Goal: Transaction & Acquisition: Purchase product/service

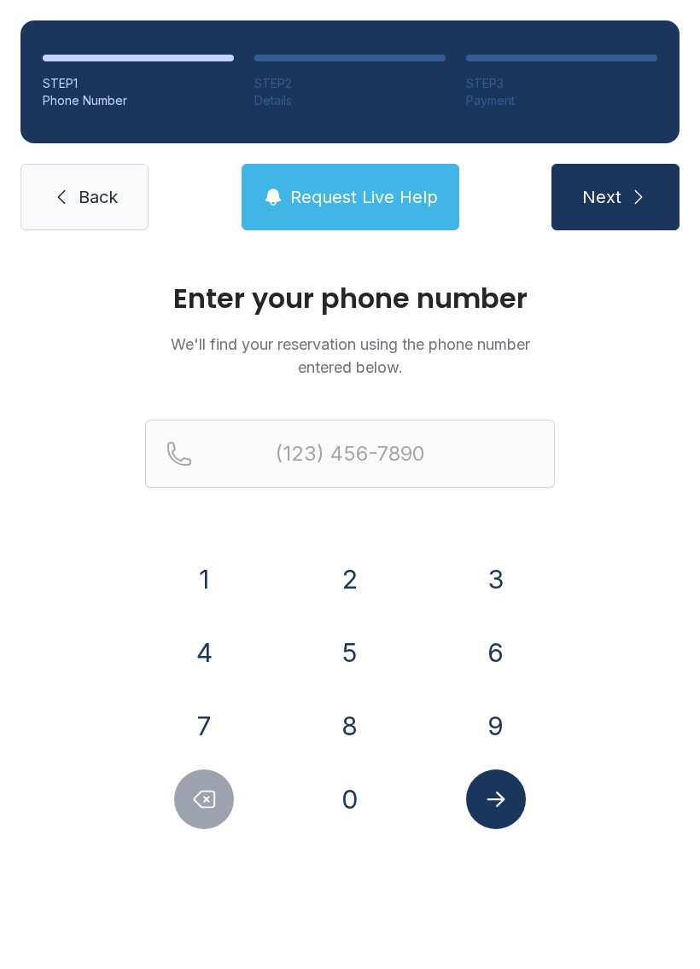
click at [199, 718] on button "7" at bounding box center [204, 726] width 60 height 60
click at [347, 642] on button "5" at bounding box center [350, 653] width 60 height 60
click at [195, 713] on button "7" at bounding box center [204, 726] width 60 height 60
click at [339, 626] on button "5" at bounding box center [350, 653] width 60 height 60
click at [336, 573] on button "2" at bounding box center [350, 580] width 60 height 60
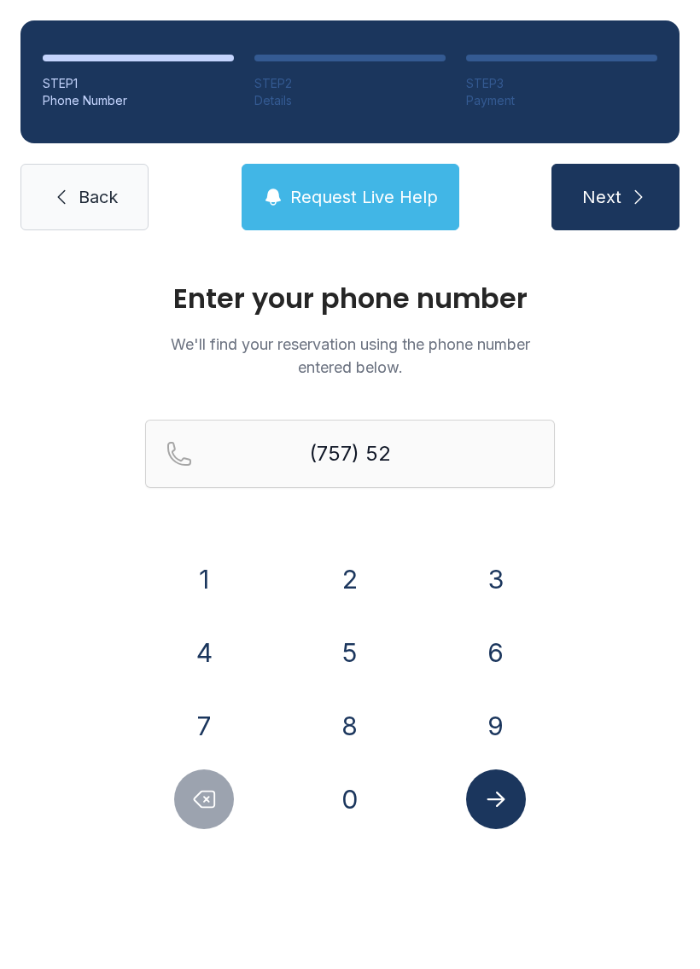
click at [344, 646] on button "5" at bounding box center [350, 653] width 60 height 60
type input "(757) 525-"
click at [108, 189] on span "Back" at bounding box center [98, 197] width 39 height 24
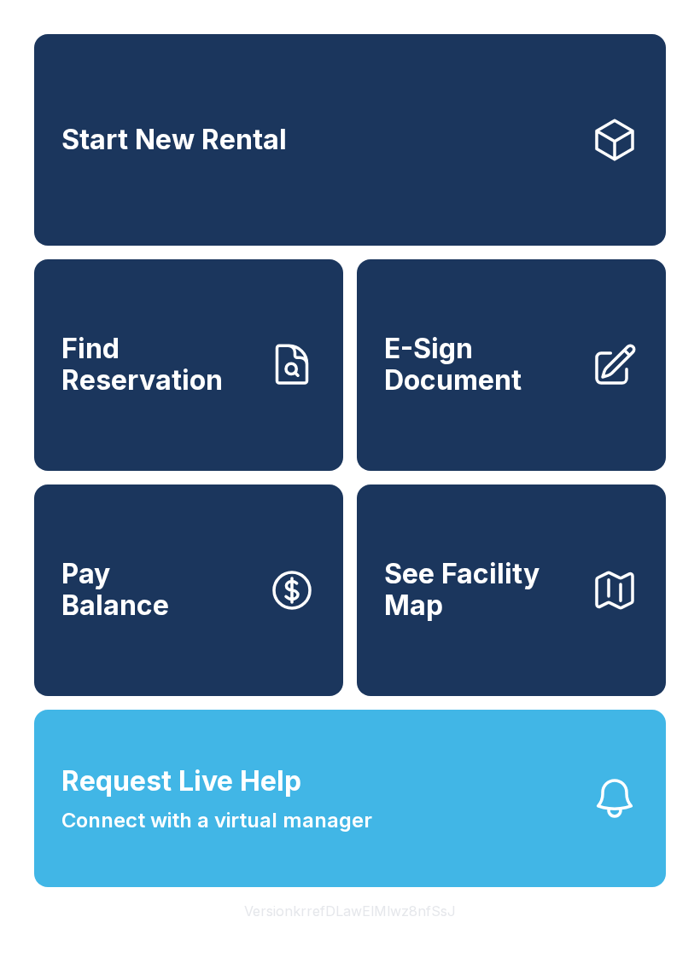
click at [516, 372] on span "E-Sign Document" at bounding box center [480, 365] width 193 height 62
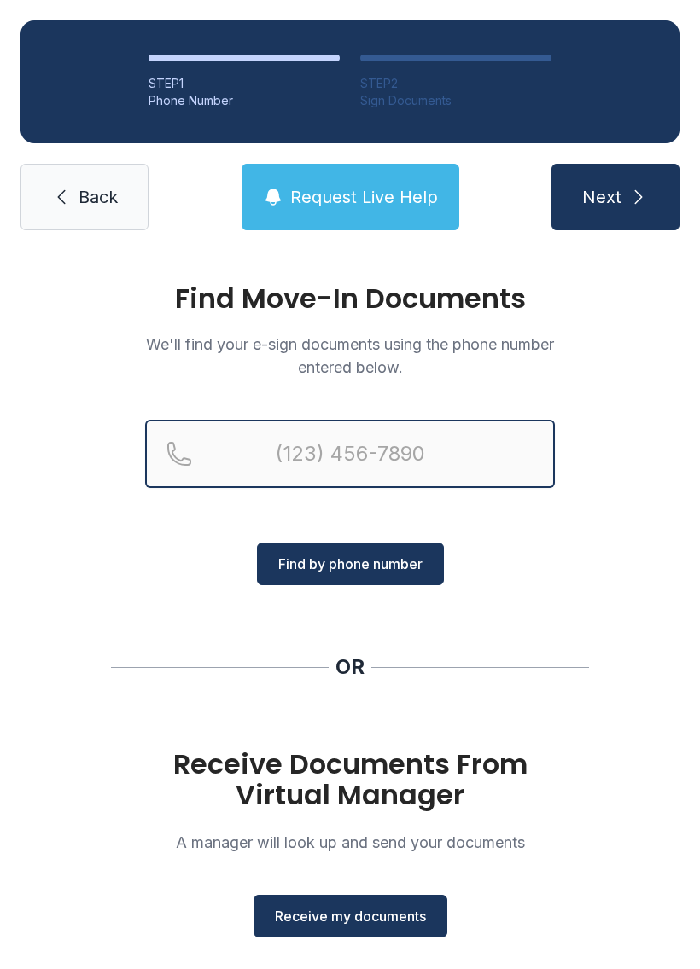
click at [399, 446] on input "Reservation phone number" at bounding box center [350, 454] width 410 height 68
type input "[PHONE_NUMBER]"
click at [614, 197] on button "Next" at bounding box center [615, 197] width 128 height 67
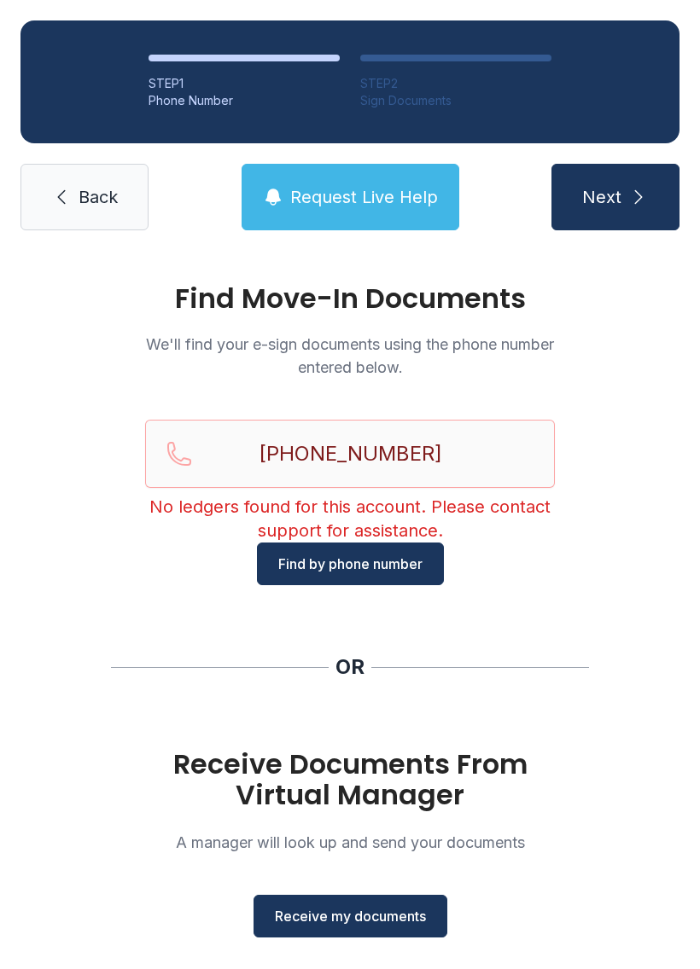
click at [600, 592] on div "Find Move-In Documents We'll find your e-sign documents using the phone number …" at bounding box center [350, 628] width 700 height 755
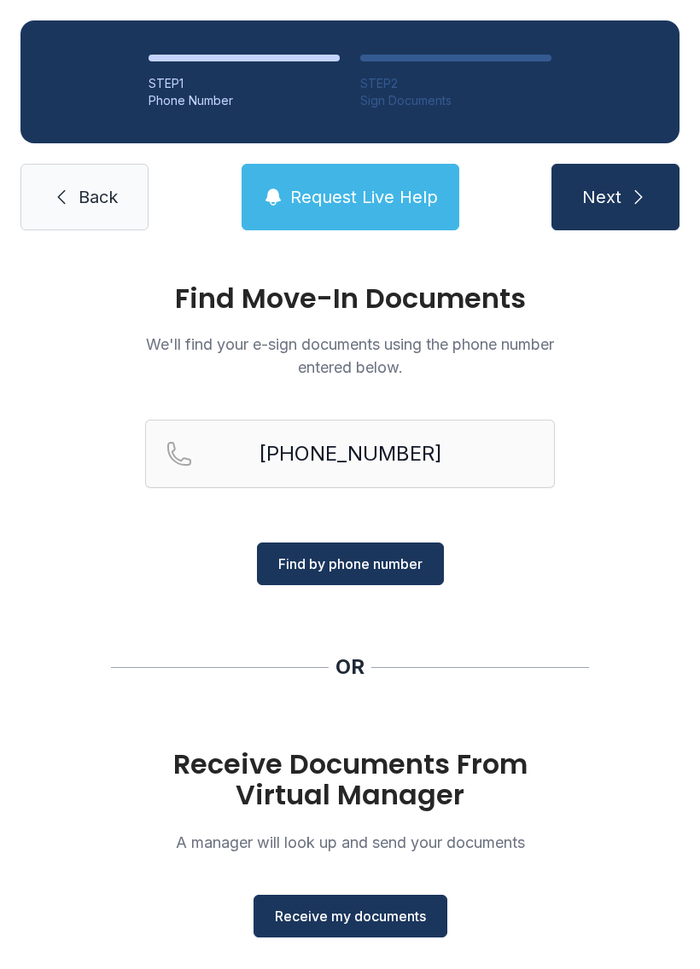
click at [377, 562] on span "Find by phone number" at bounding box center [350, 564] width 144 height 20
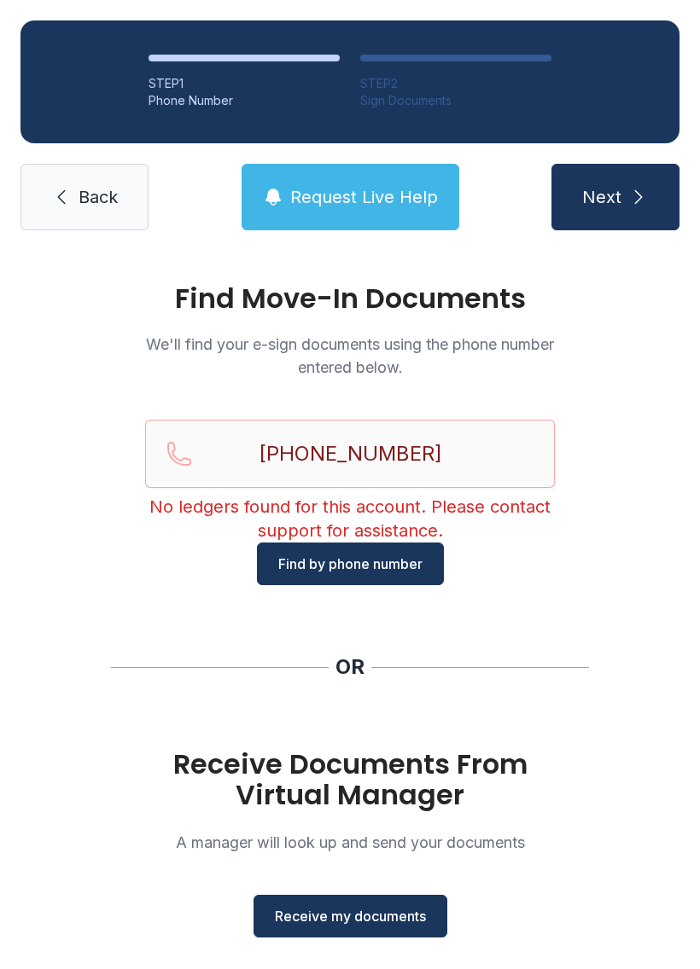
click at [360, 558] on span "Find by phone number" at bounding box center [350, 564] width 144 height 20
click at [92, 207] on span "Back" at bounding box center [98, 197] width 39 height 24
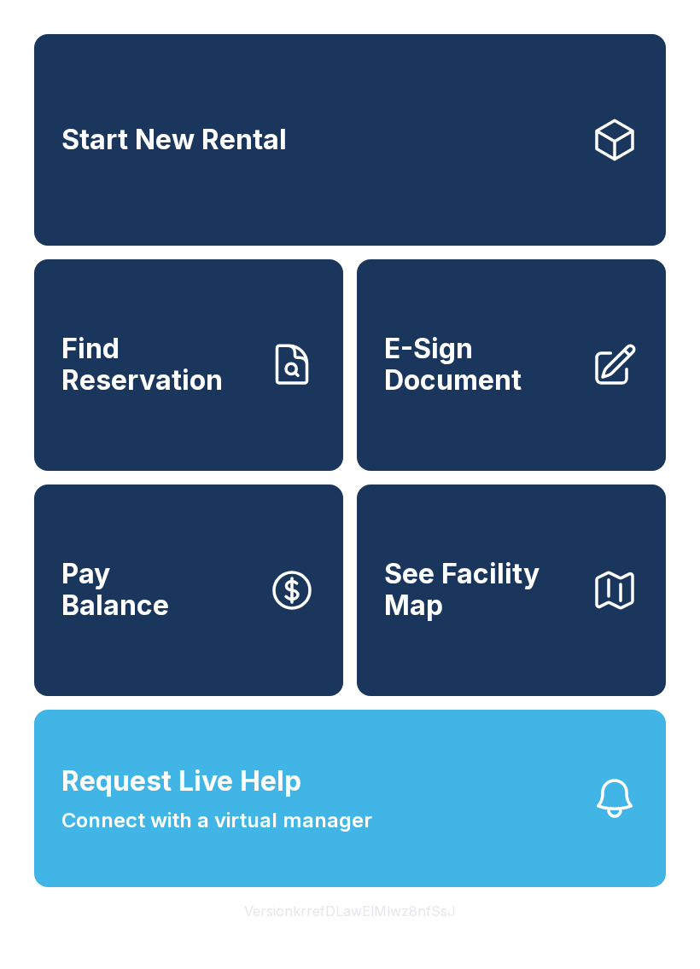
click at [153, 416] on link "Find Reservation" at bounding box center [188, 365] width 309 height 212
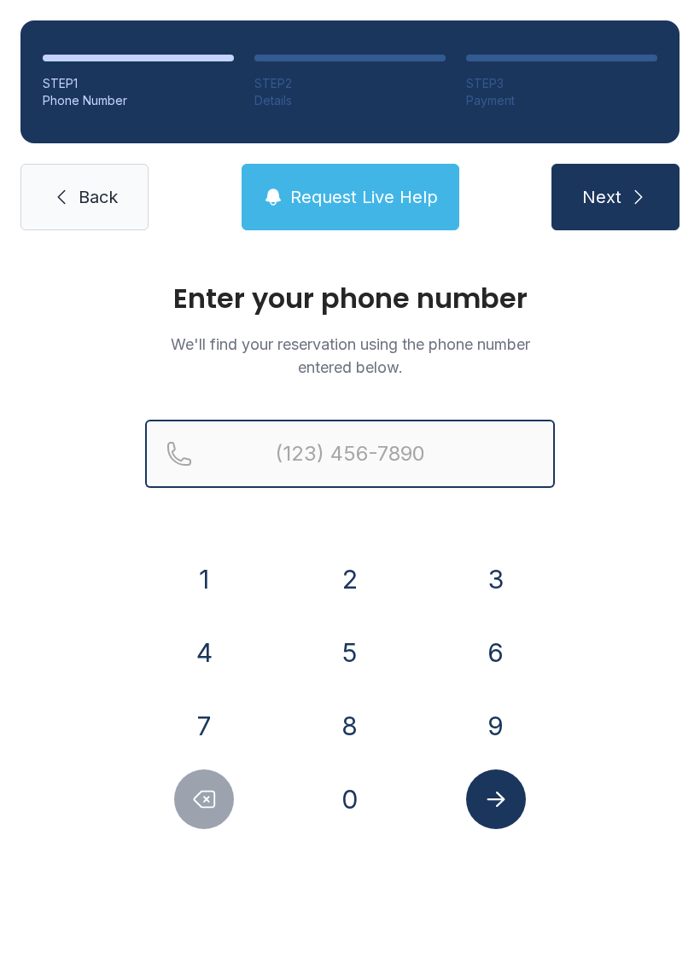
click at [311, 460] on input "Reservation phone number" at bounding box center [350, 454] width 410 height 68
type input "("
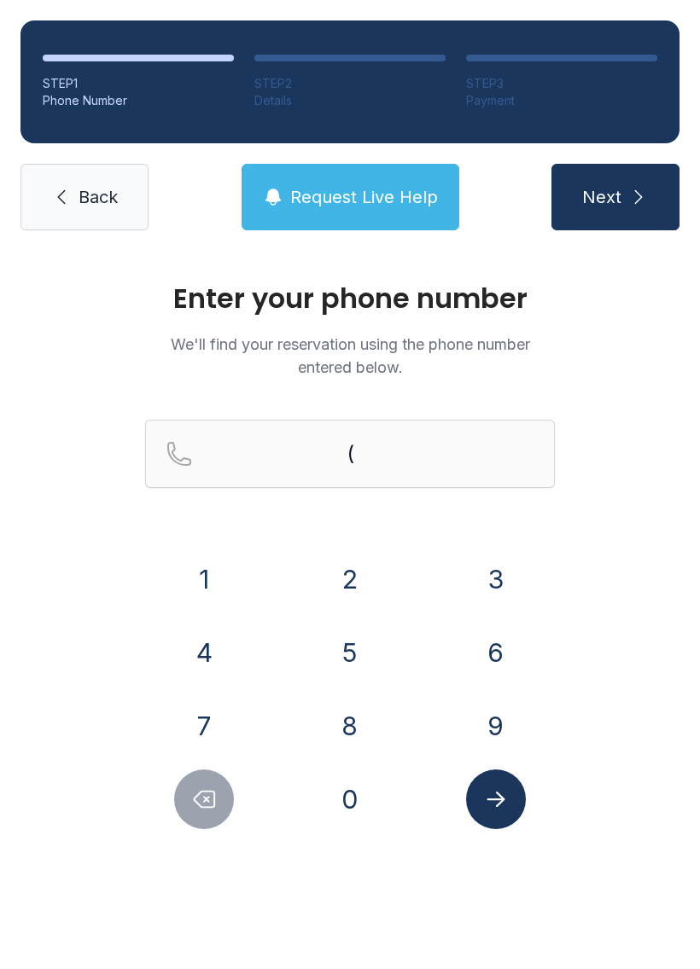
click at [63, 534] on div "Enter your phone number We'll find your reservation using the phone number ente…" at bounding box center [350, 574] width 700 height 647
click at [207, 705] on button "7" at bounding box center [204, 726] width 60 height 60
click at [346, 640] on button "5" at bounding box center [350, 653] width 60 height 60
click at [203, 705] on button "7" at bounding box center [204, 726] width 60 height 60
click at [354, 630] on button "5" at bounding box center [350, 653] width 60 height 60
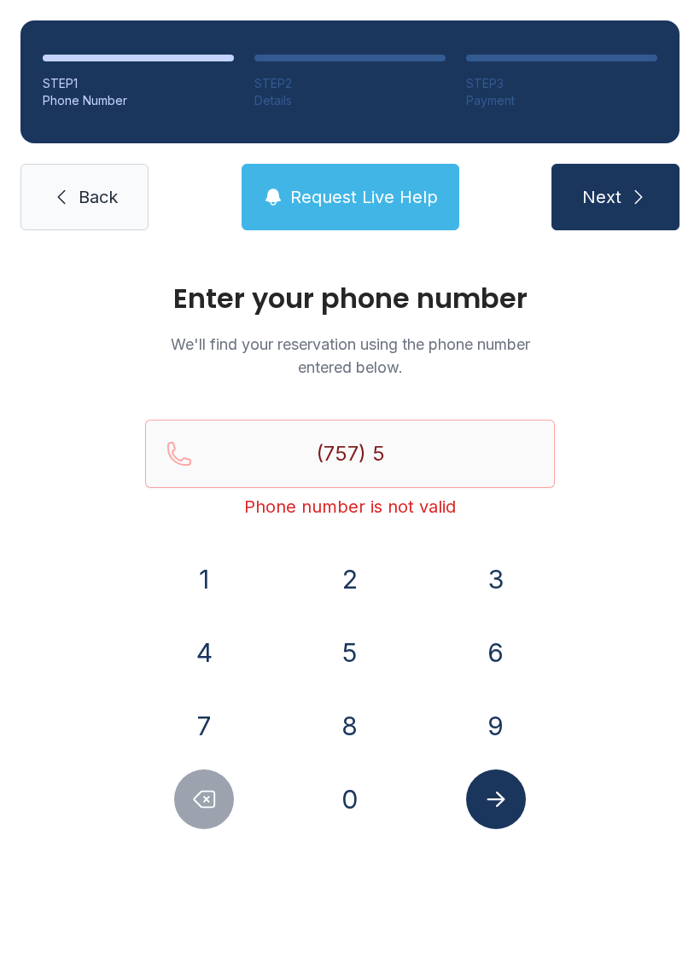
click at [342, 553] on button "2" at bounding box center [350, 580] width 60 height 60
click at [336, 636] on button "5" at bounding box center [350, 653] width 60 height 60
click at [343, 643] on button "5" at bounding box center [350, 653] width 60 height 60
click at [343, 788] on button "0" at bounding box center [350, 800] width 60 height 60
click at [341, 567] on button "2" at bounding box center [350, 580] width 60 height 60
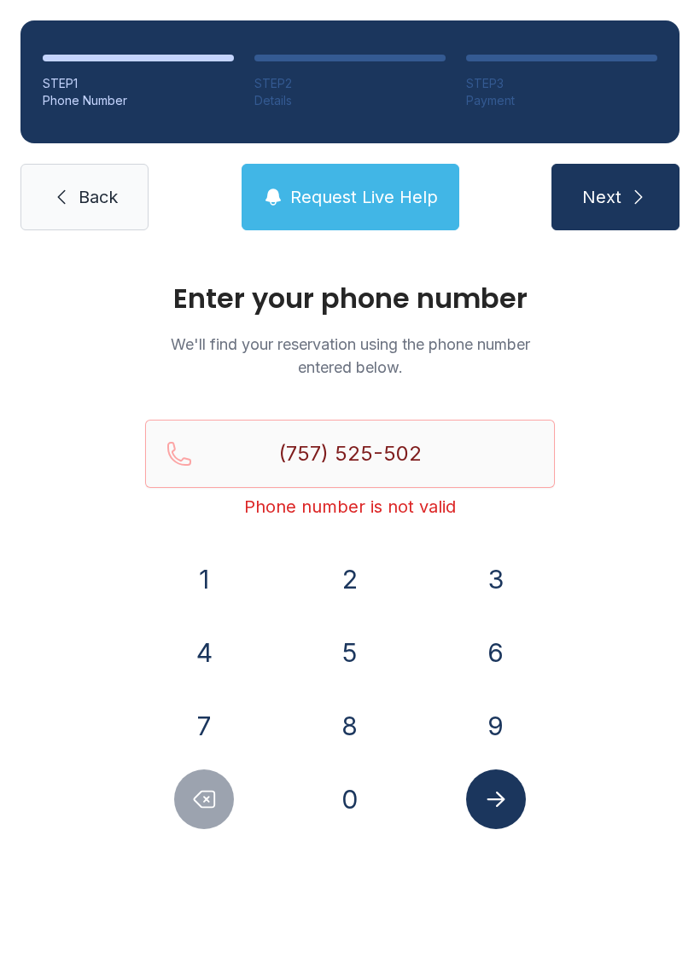
click at [504, 568] on button "3" at bounding box center [496, 580] width 60 height 60
type input "[PHONE_NUMBER]"
click at [486, 797] on icon "Submit lookup form" at bounding box center [496, 800] width 26 height 26
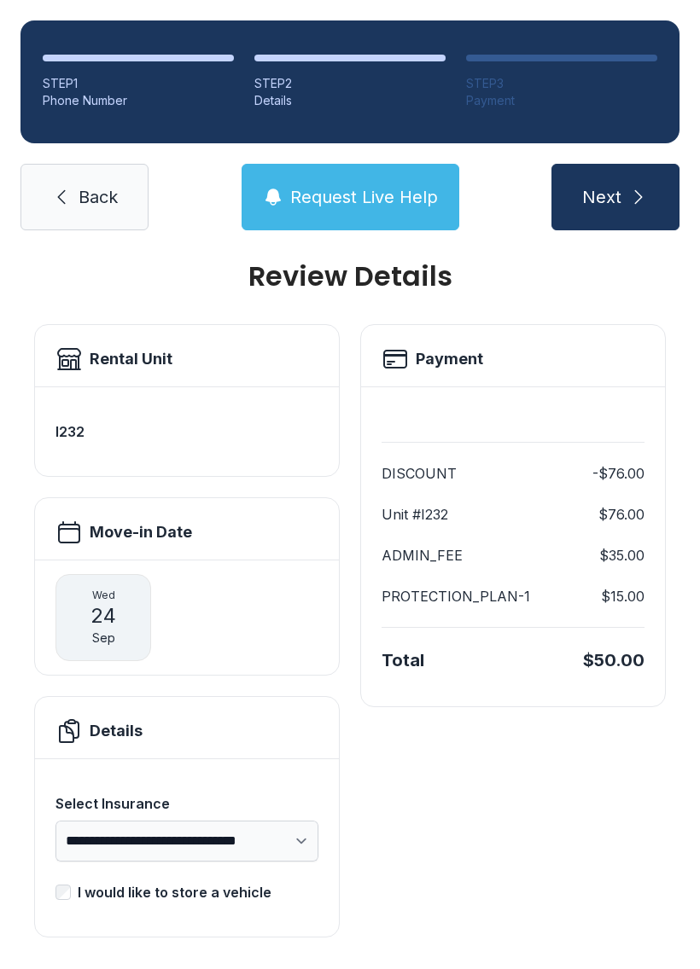
scroll to position [21, 0]
click at [602, 213] on button "Next" at bounding box center [615, 197] width 128 height 67
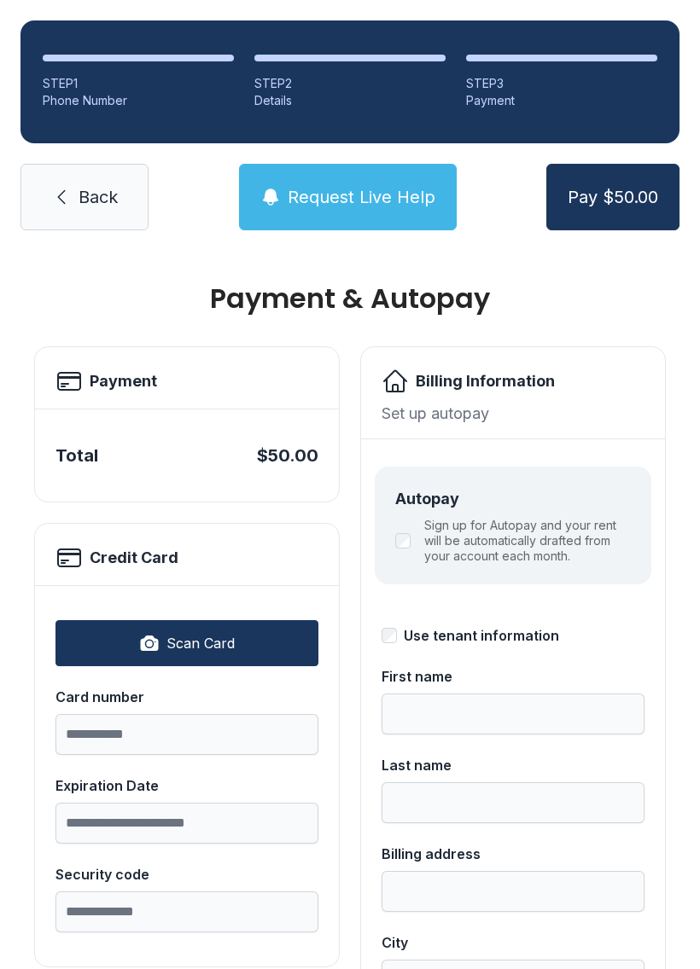
click at [214, 649] on span "Scan Card" at bounding box center [200, 643] width 68 height 20
type input "**********"
type input "*****"
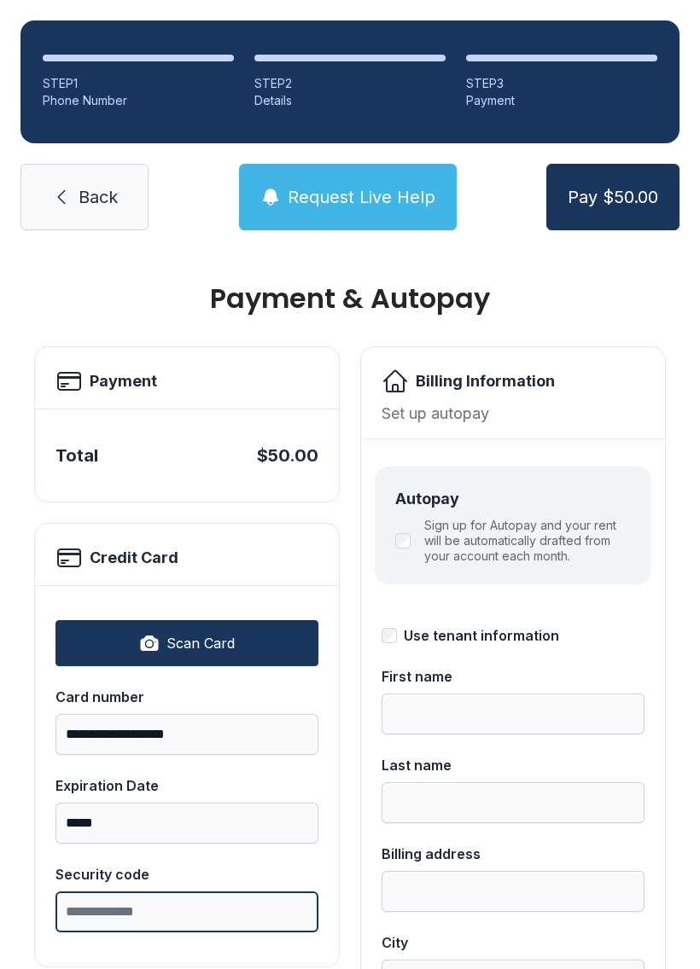
click at [205, 905] on input "Security code" at bounding box center [186, 912] width 263 height 41
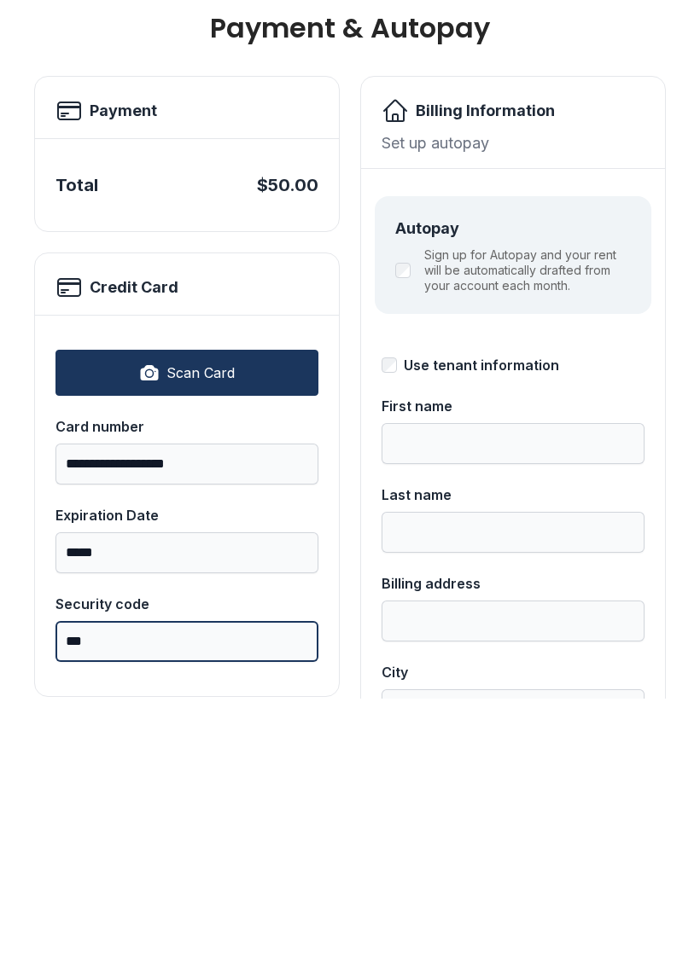
type input "***"
click at [612, 164] on button "Pay $50.00" at bounding box center [612, 197] width 133 height 67
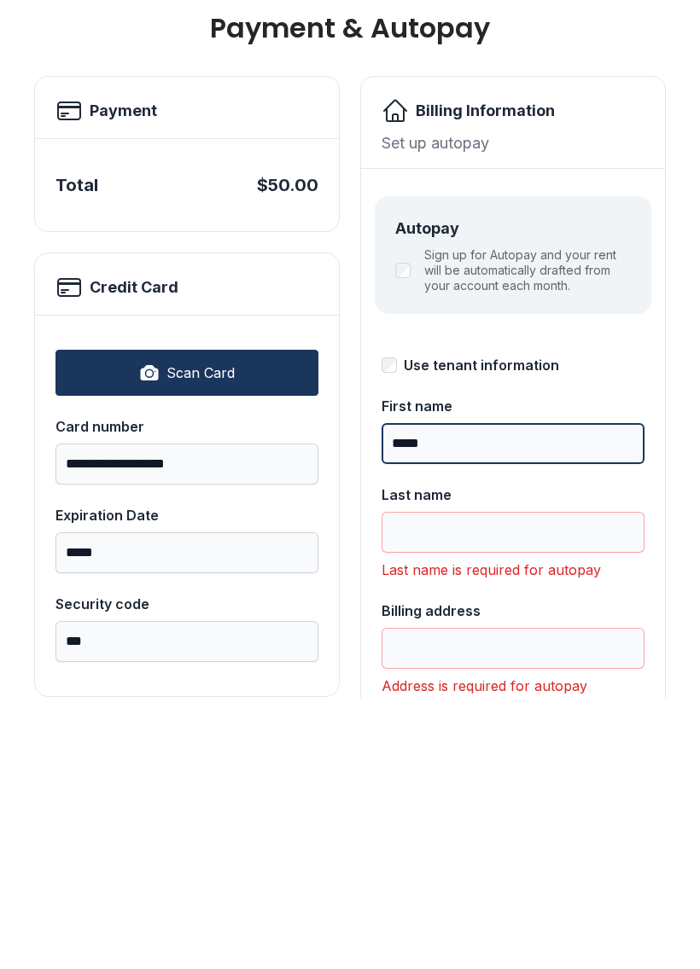
type input "*****"
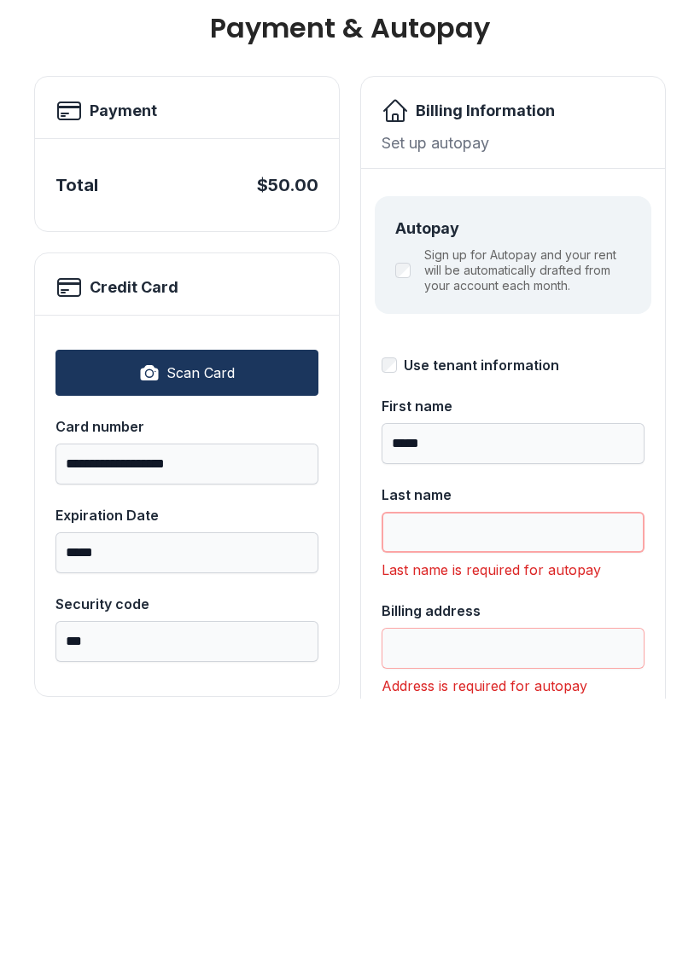
click at [500, 783] on input "Last name" at bounding box center [512, 803] width 263 height 41
click at [387, 453] on div "**********" at bounding box center [512, 856] width 263 height 807
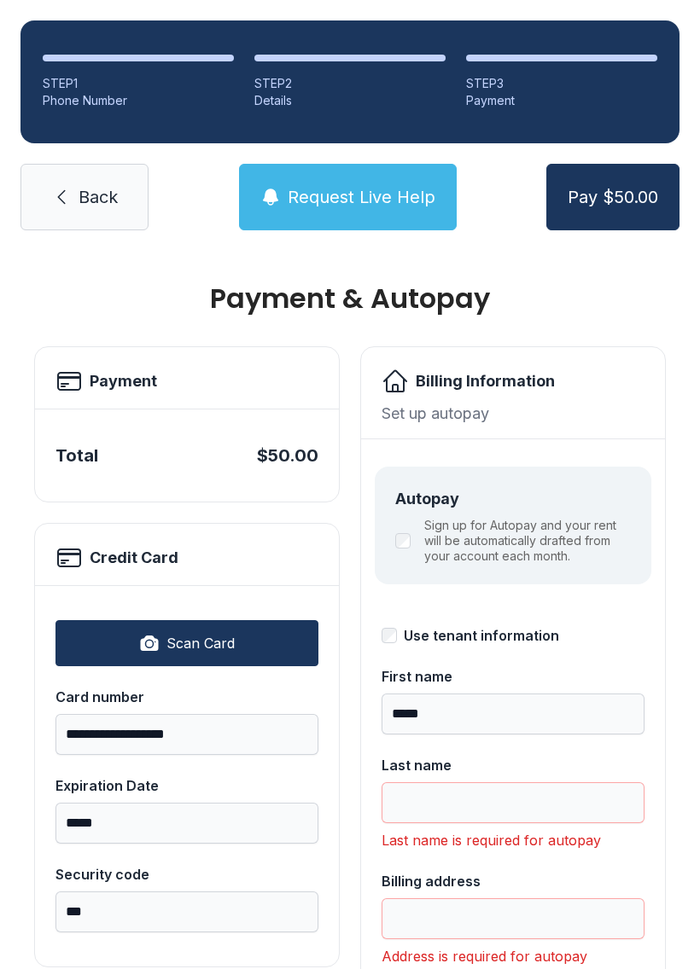
click at [385, 585] on div "**********" at bounding box center [512, 856] width 263 height 807
type input "********"
type input "**********"
type input "*******"
select select "**"
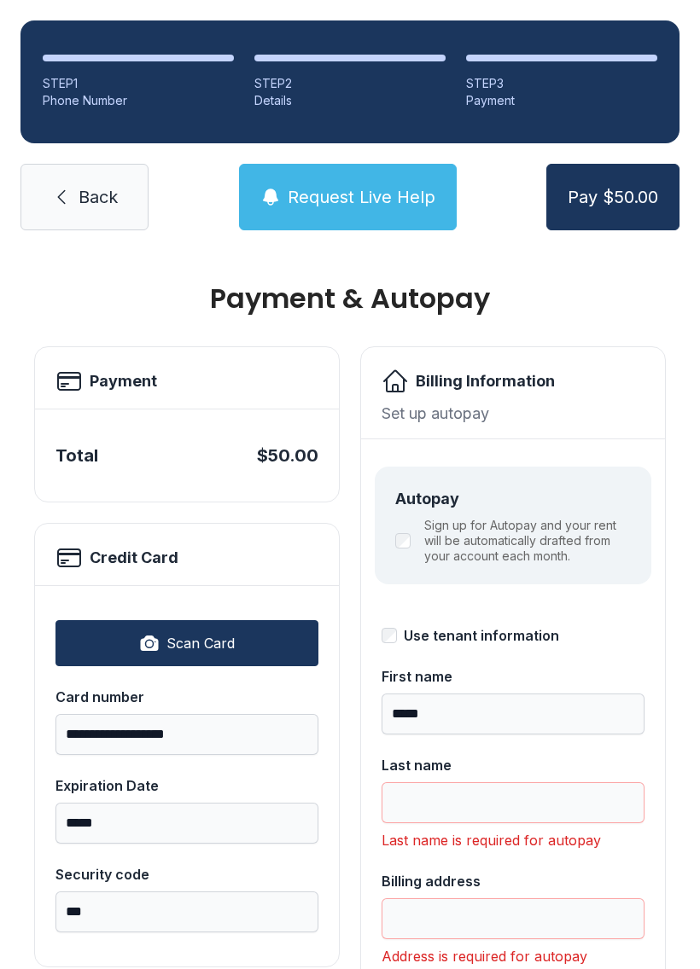
type input "*****"
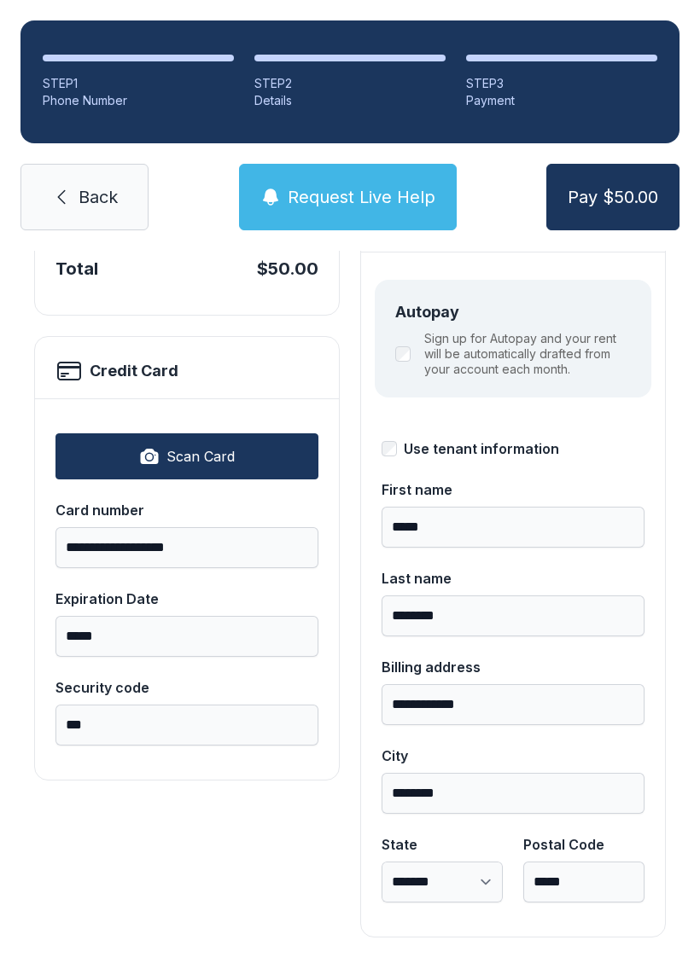
scroll to position [186, 0]
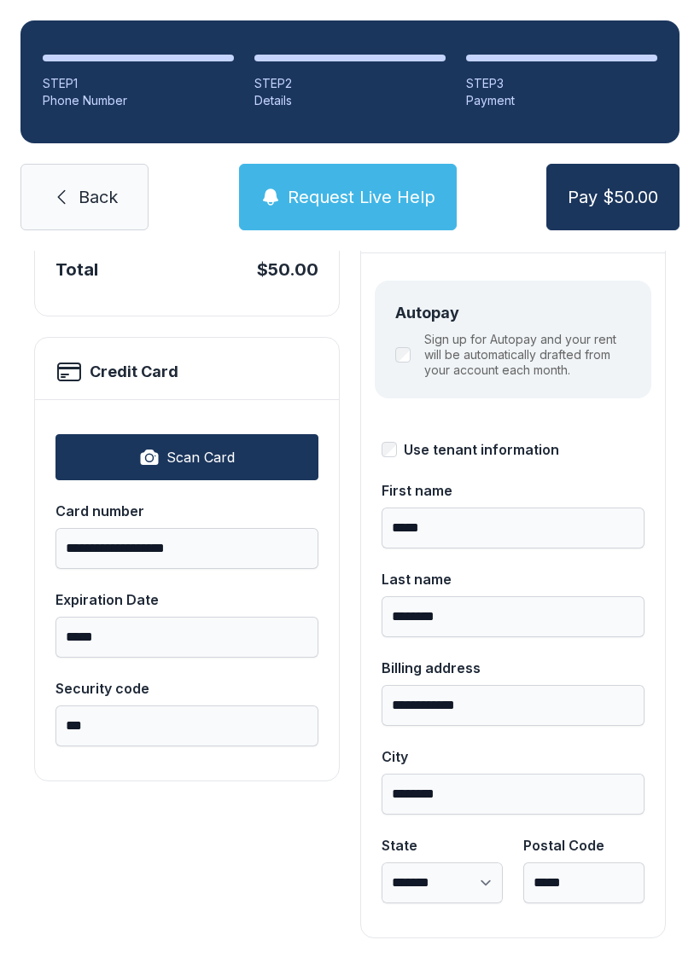
click at [632, 185] on span "Pay $50.00" at bounding box center [613, 197] width 90 height 24
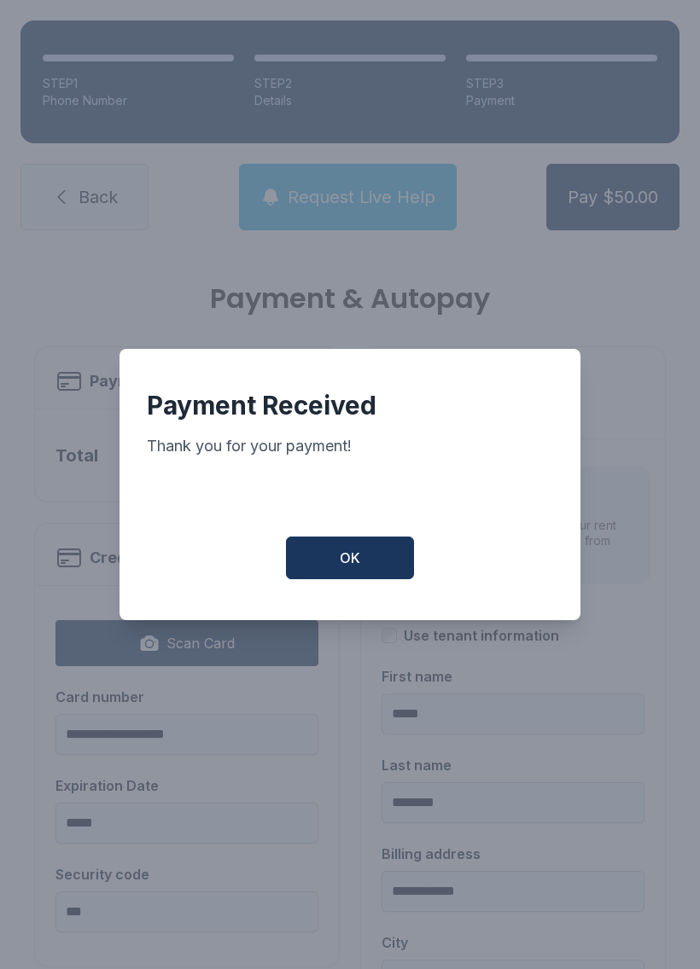
scroll to position [0, 0]
click at [341, 543] on button "OK" at bounding box center [350, 558] width 128 height 43
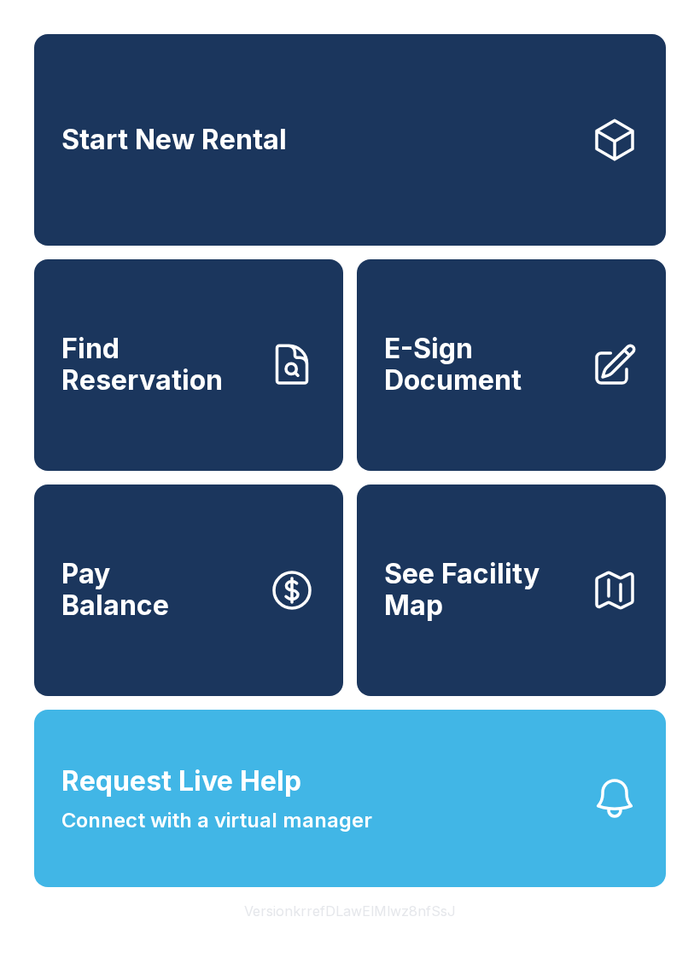
click at [344, 793] on button "Request Live Help Connect with a virtual manager" at bounding box center [350, 799] width 632 height 178
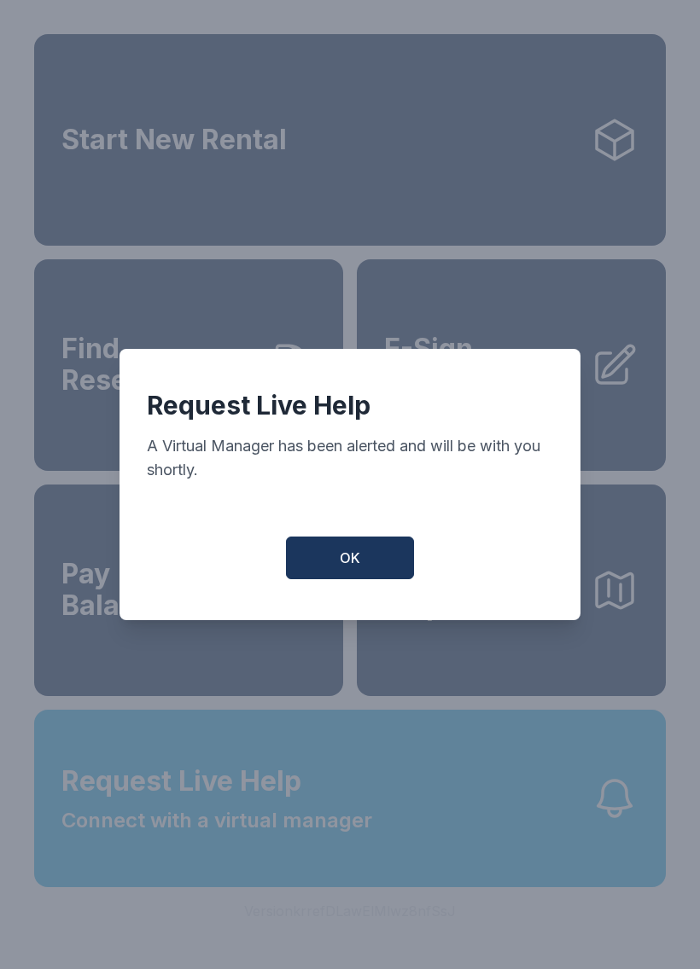
click at [345, 564] on span "OK" at bounding box center [350, 558] width 20 height 20
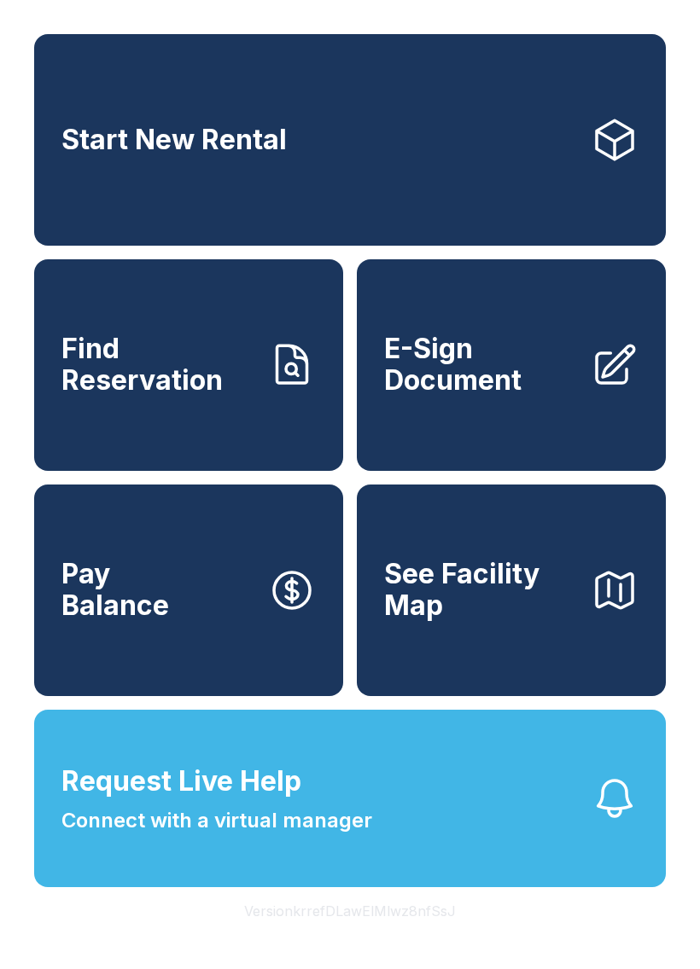
click at [426, 854] on button "Request Live Help Connect with a virtual manager" at bounding box center [350, 799] width 632 height 178
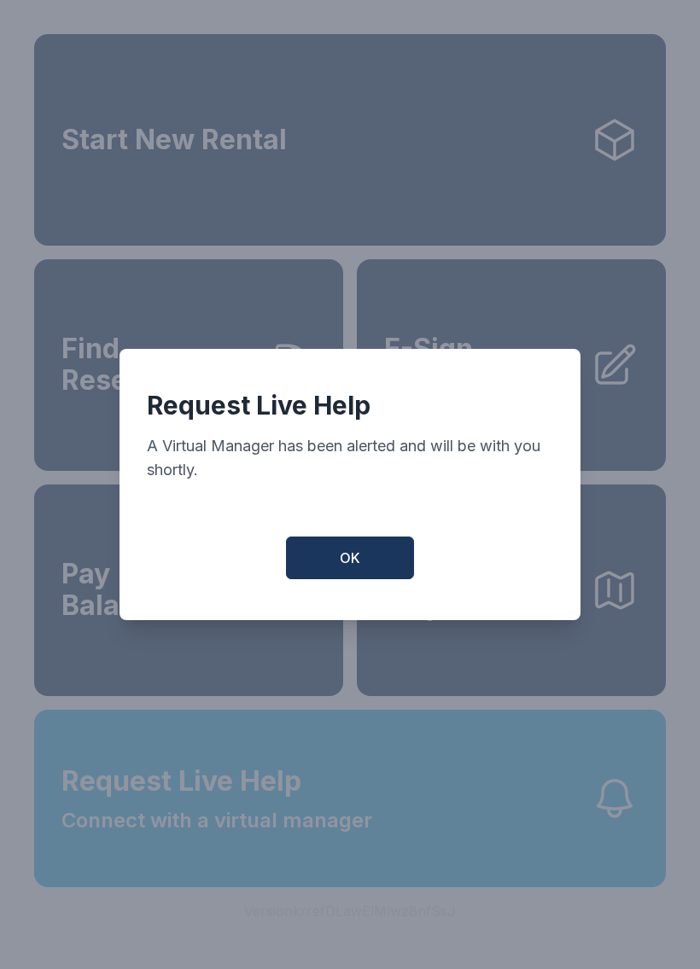
click at [383, 561] on button "OK" at bounding box center [350, 558] width 128 height 43
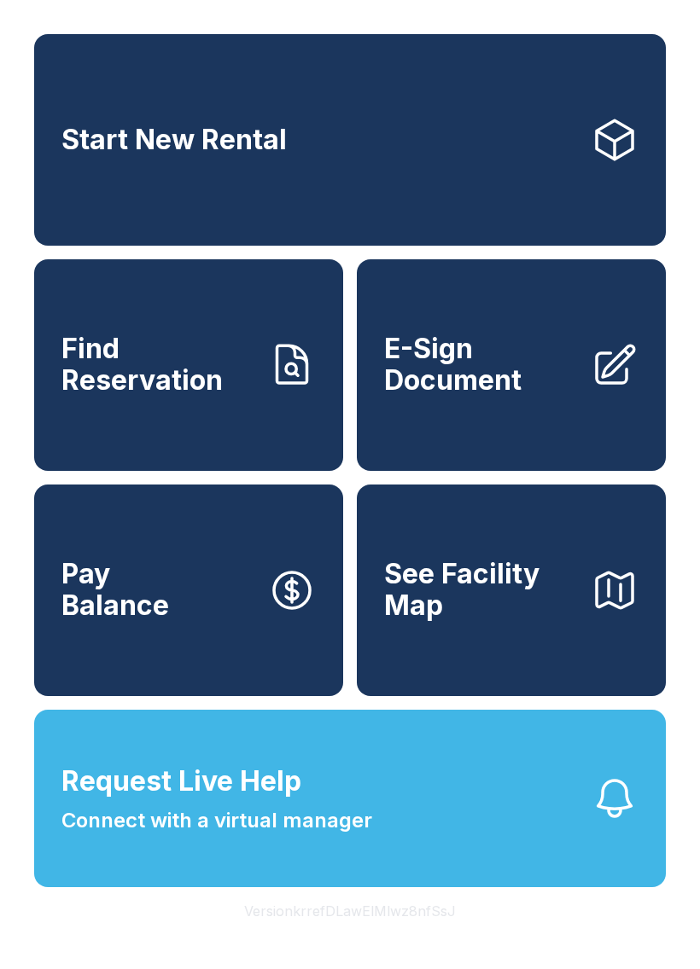
click at [546, 621] on span "See Facility Map" at bounding box center [480, 590] width 193 height 62
